Goal: Navigation & Orientation: Understand site structure

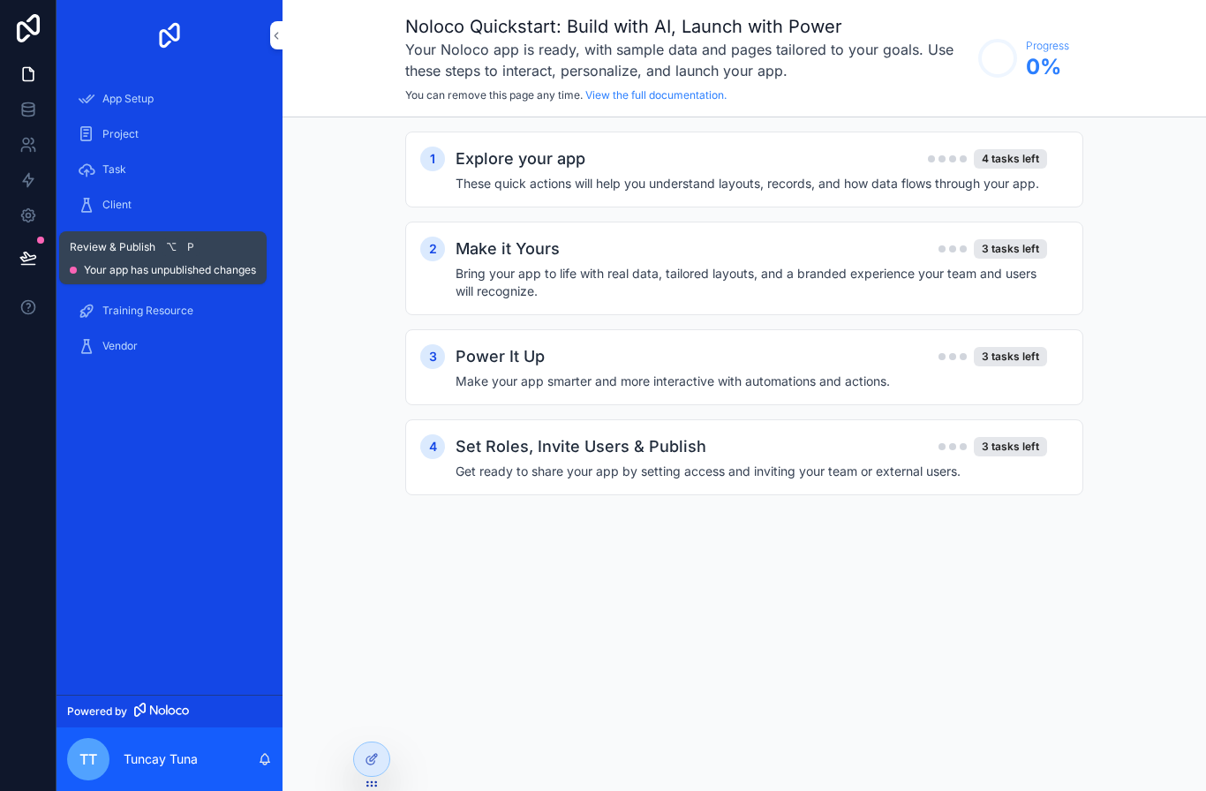
click at [103, 177] on div "Task" at bounding box center [170, 169] width 184 height 28
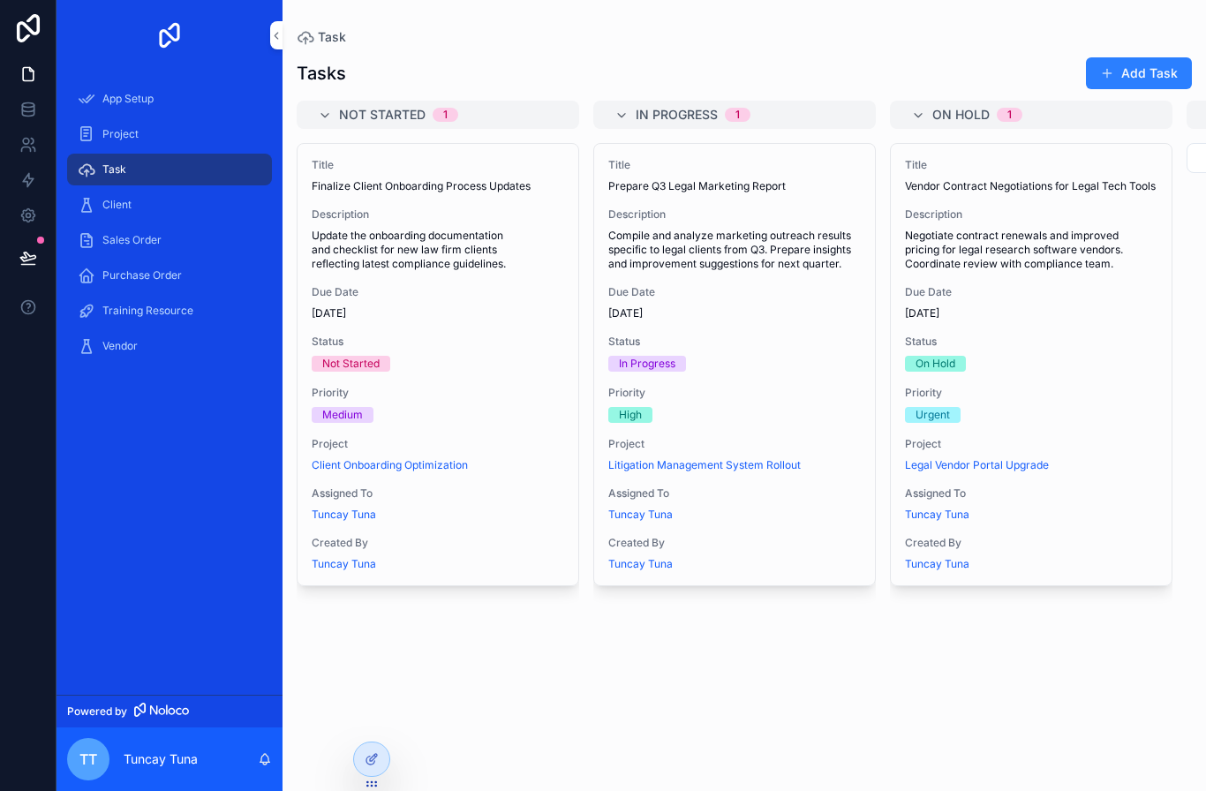
scroll to position [63, 0]
click at [96, 120] on div "Project" at bounding box center [170, 134] width 184 height 28
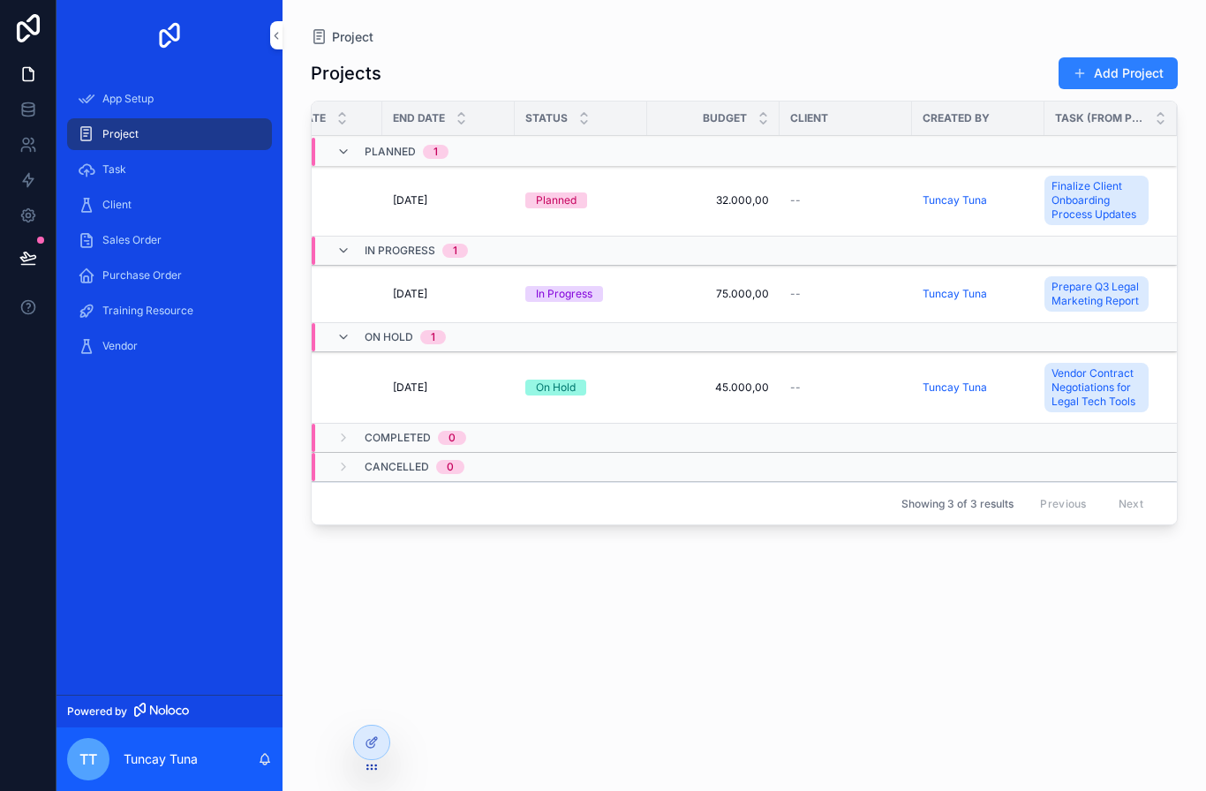
scroll to position [0, 488]
click at [1152, 58] on button "Add Project" at bounding box center [1117, 73] width 119 height 32
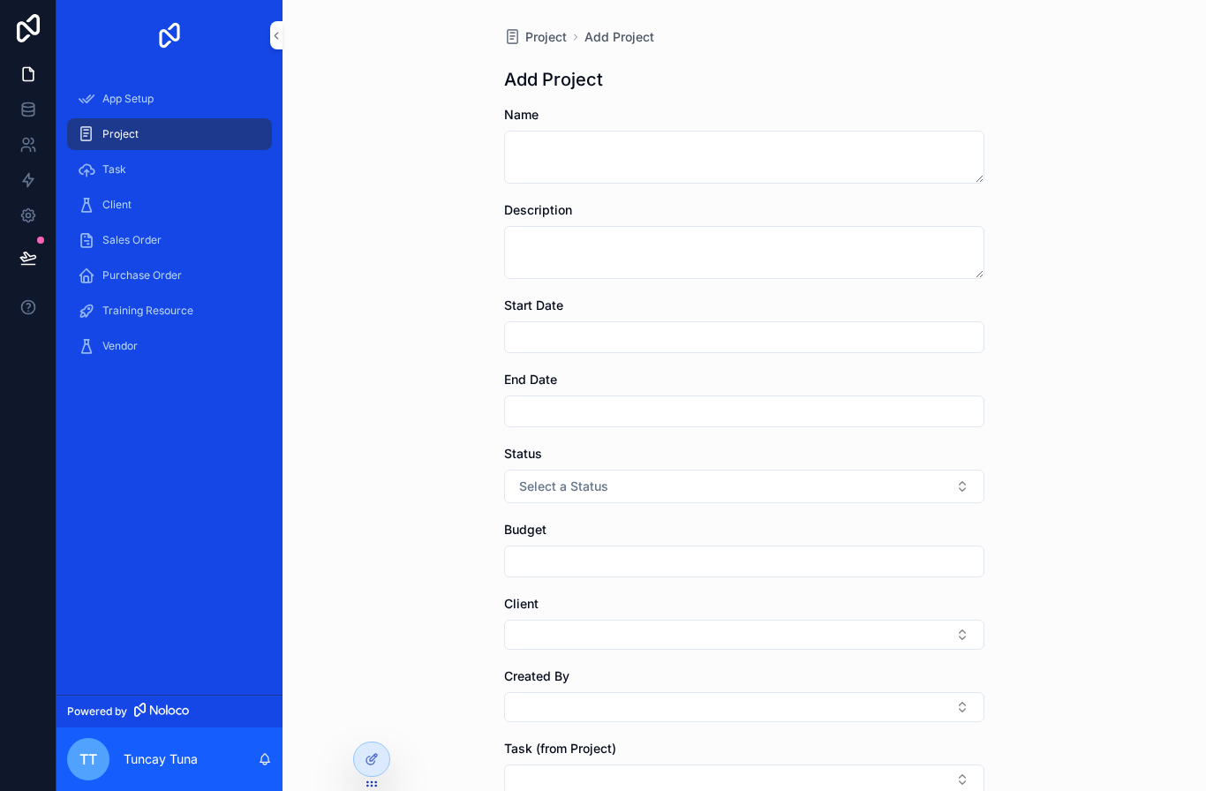
click at [111, 101] on span "App Setup" at bounding box center [127, 99] width 51 height 14
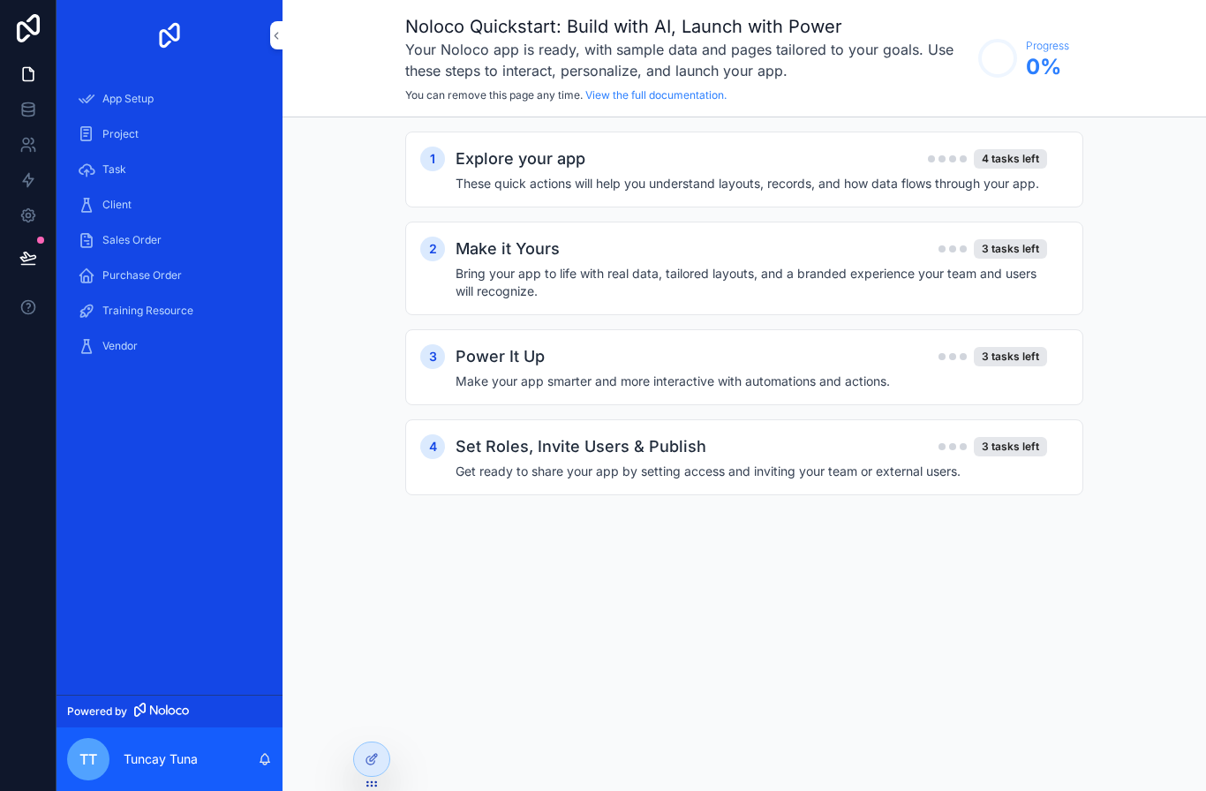
click at [1043, 154] on div "4 tasks left" at bounding box center [1010, 158] width 73 height 19
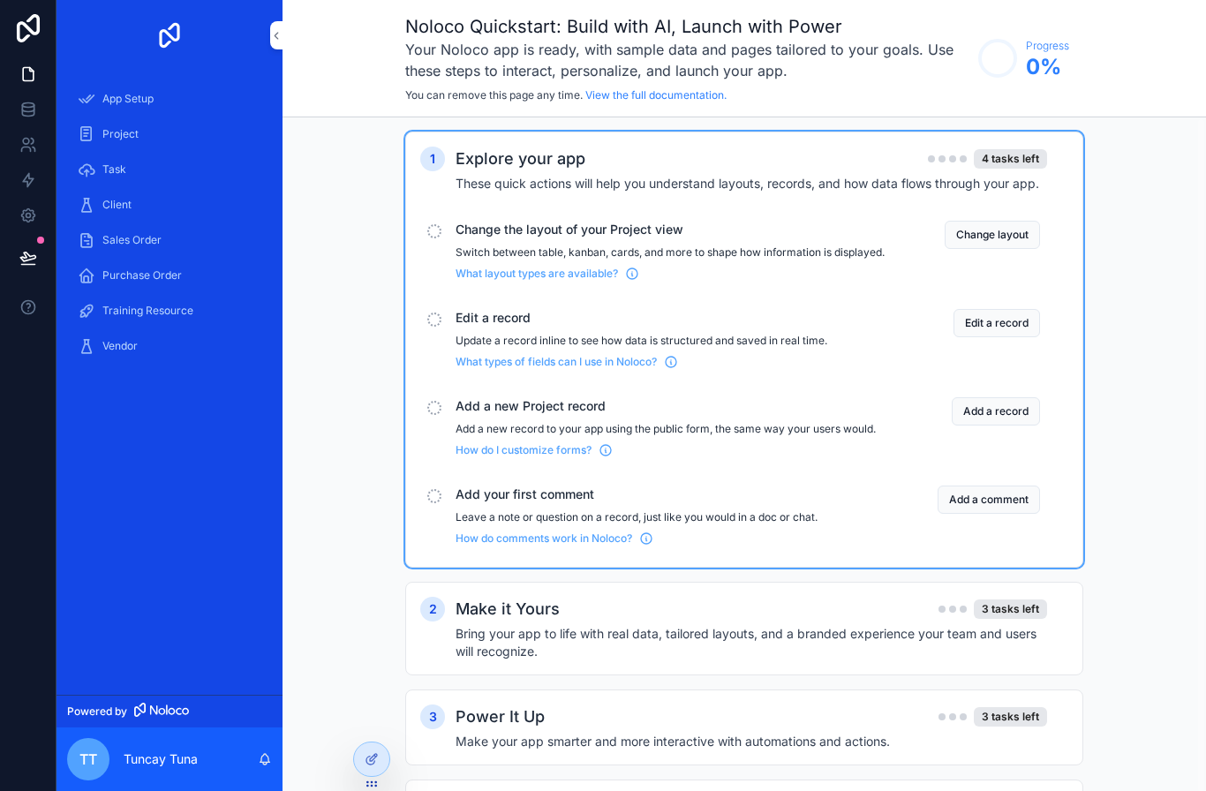
click at [648, 243] on div "Change the layout of your Project view Switch between table, kanban, cards, and…" at bounding box center [669, 251] width 429 height 60
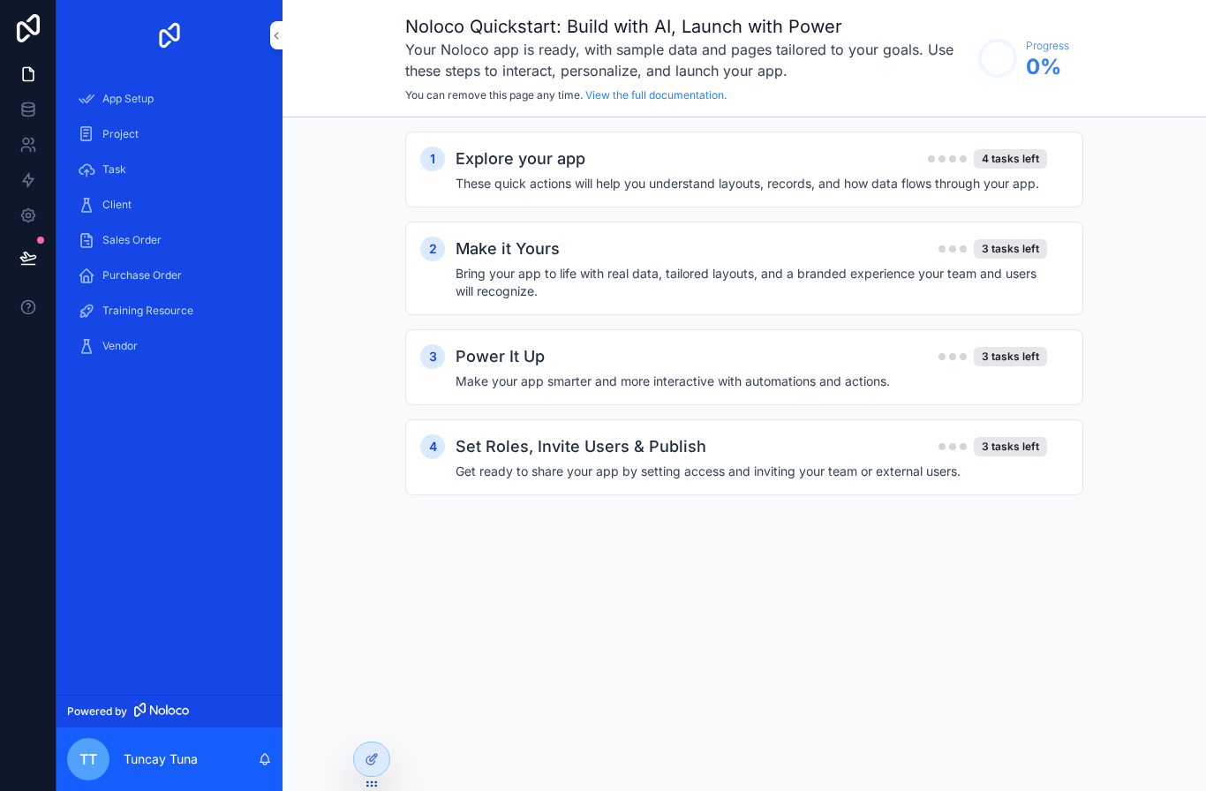
click at [595, 287] on h4 "Bring your app to life with real data, tailored layouts, and a branded experien…" at bounding box center [750, 282] width 591 height 35
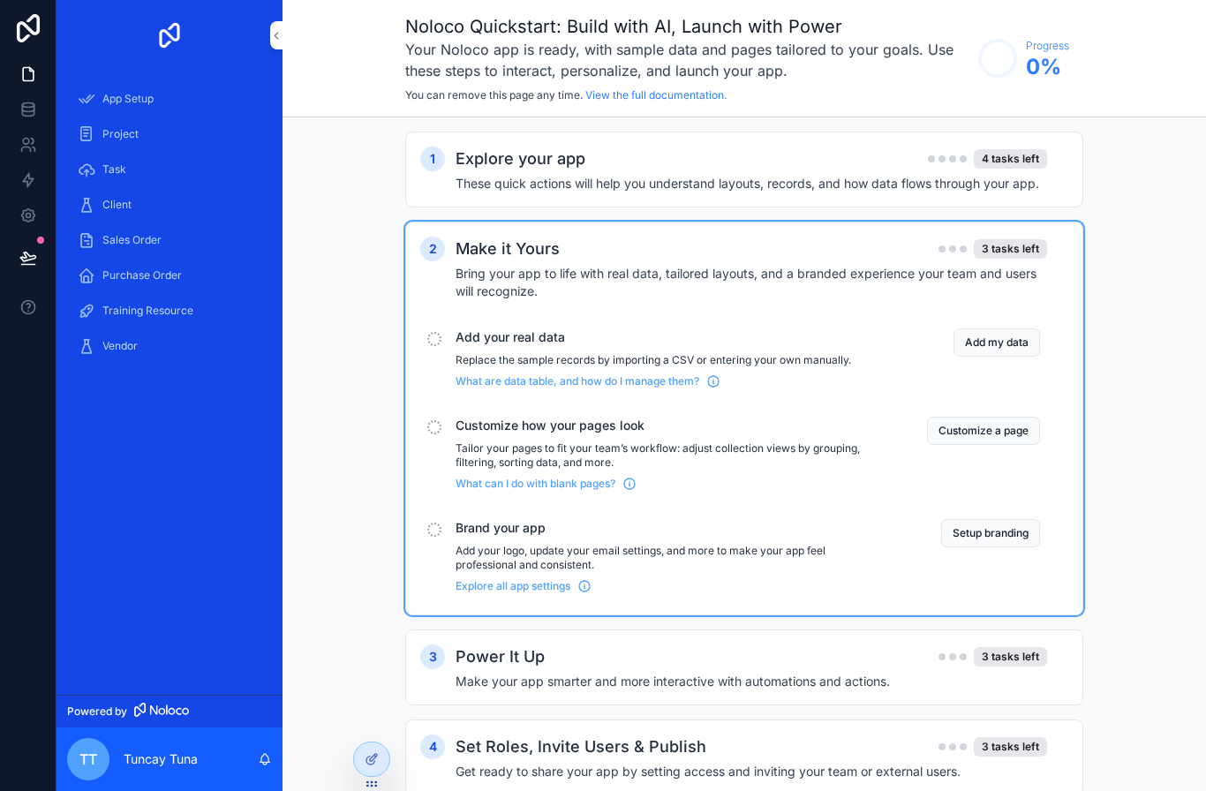
click at [102, 199] on div "Client" at bounding box center [170, 205] width 184 height 28
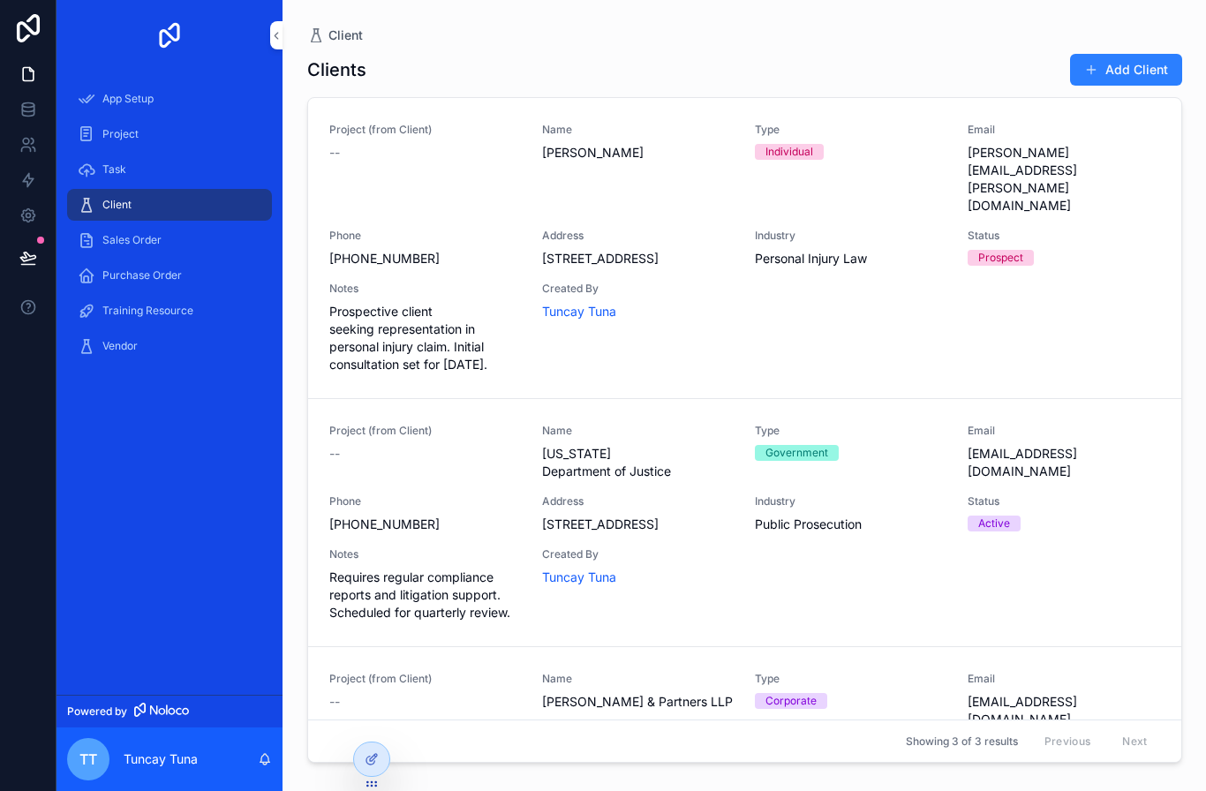
click at [112, 337] on div "Vendor" at bounding box center [170, 346] width 184 height 28
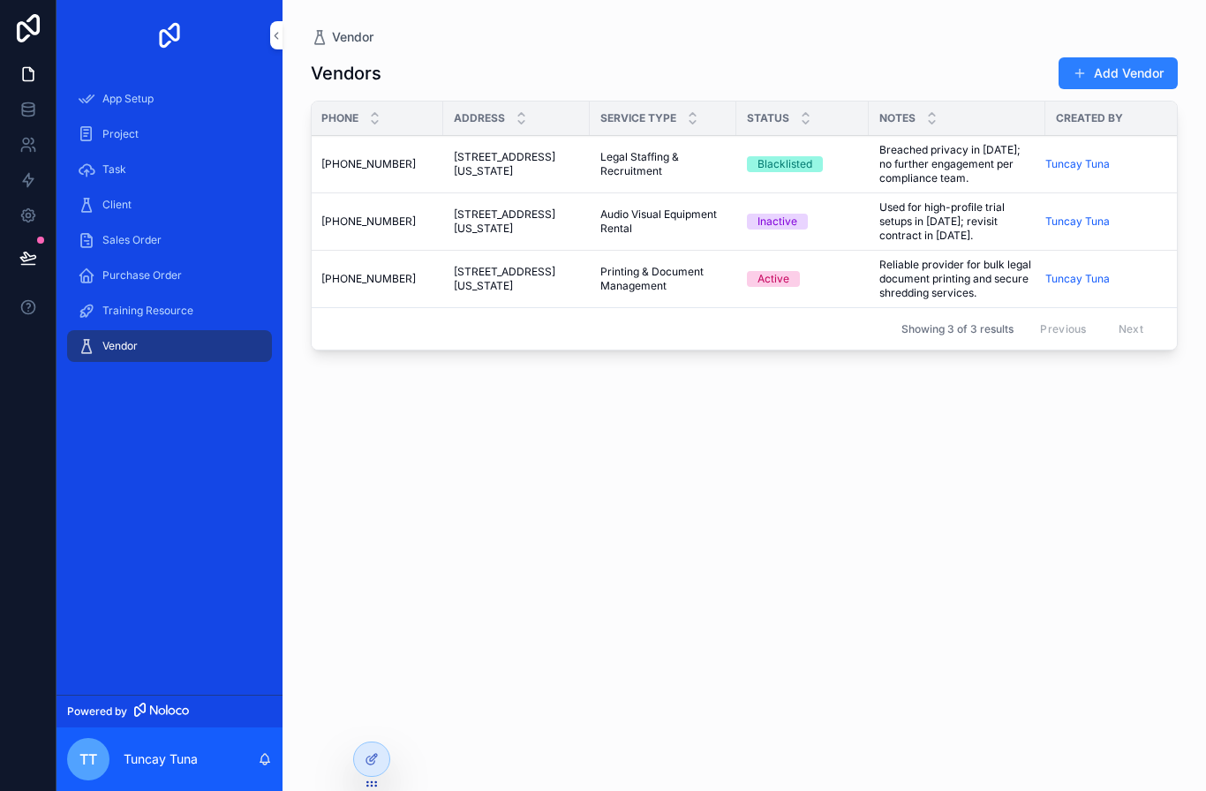
scroll to position [0, 667]
click at [1084, 164] on span "Tuncay Tuna" at bounding box center [1078, 164] width 64 height 14
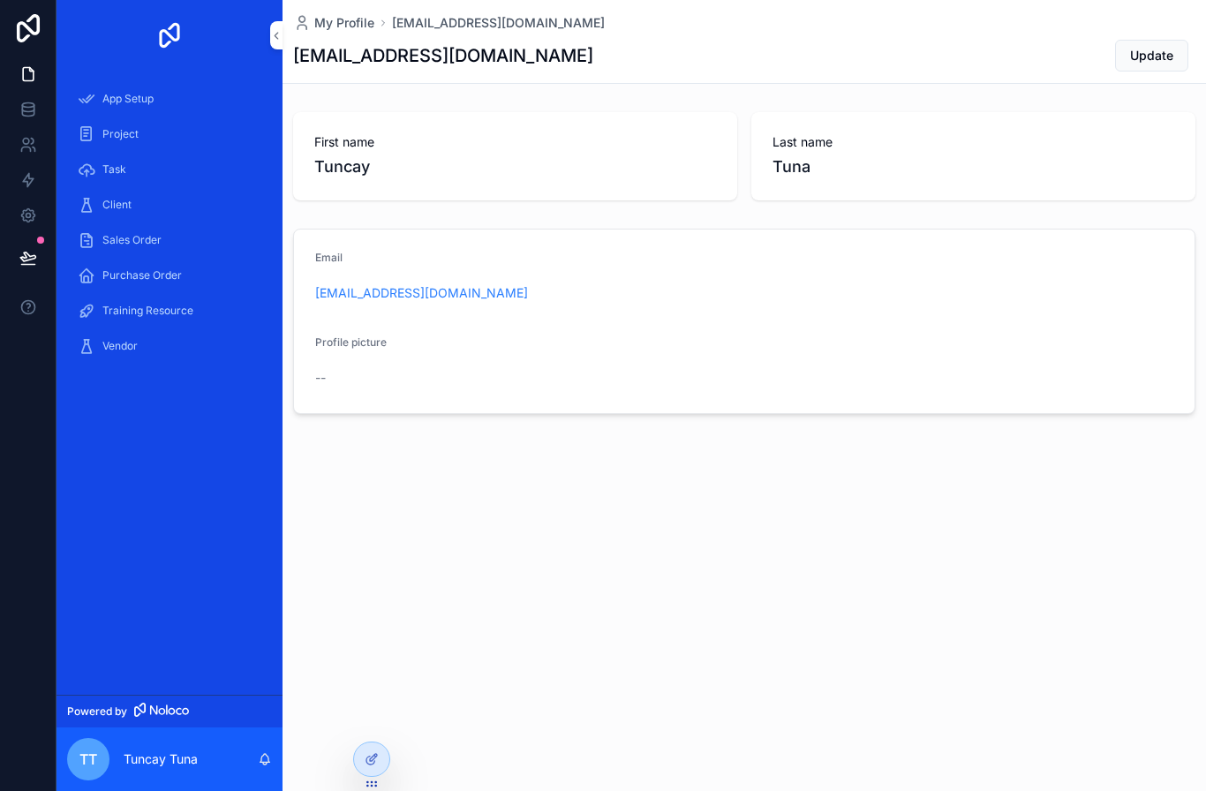
click at [97, 226] on div "Sales Order" at bounding box center [170, 240] width 184 height 28
